Goal: Task Accomplishment & Management: Manage account settings

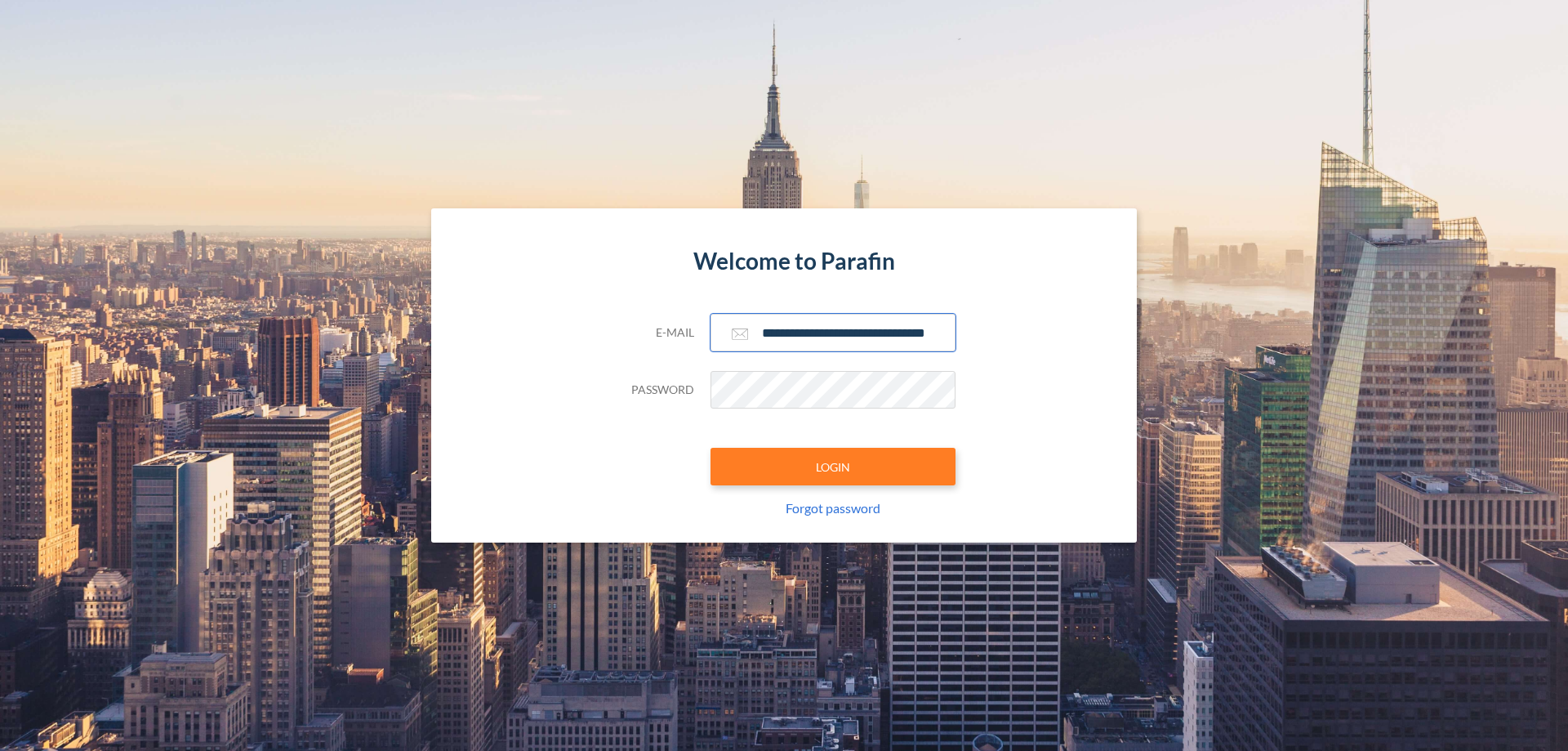
type input "**********"
click at [833, 467] on button "LOGIN" at bounding box center [832, 466] width 245 height 38
